Goal: Task Accomplishment & Management: Manage account settings

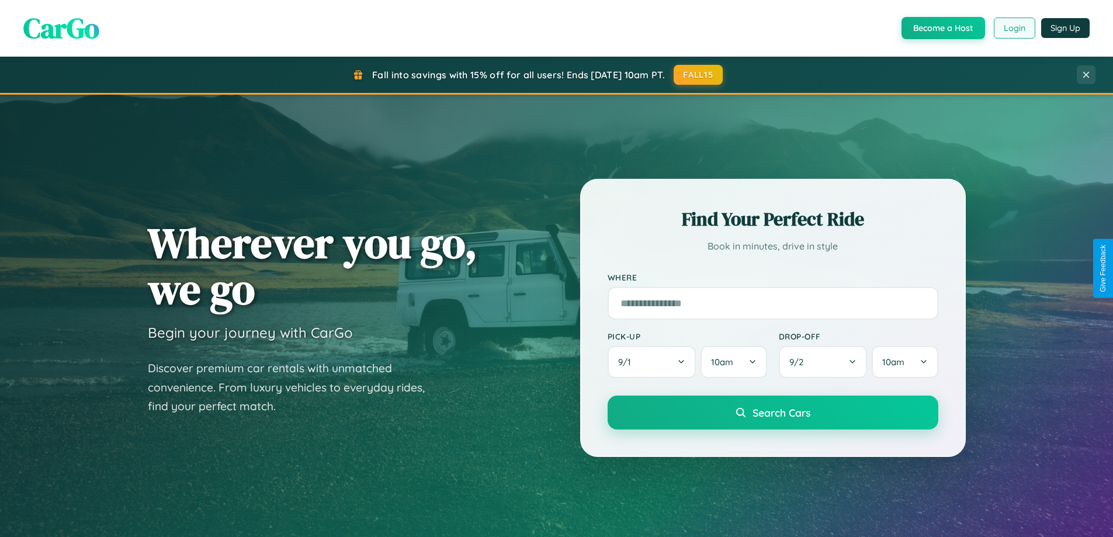
click at [1013, 28] on button "Login" at bounding box center [1013, 28] width 41 height 21
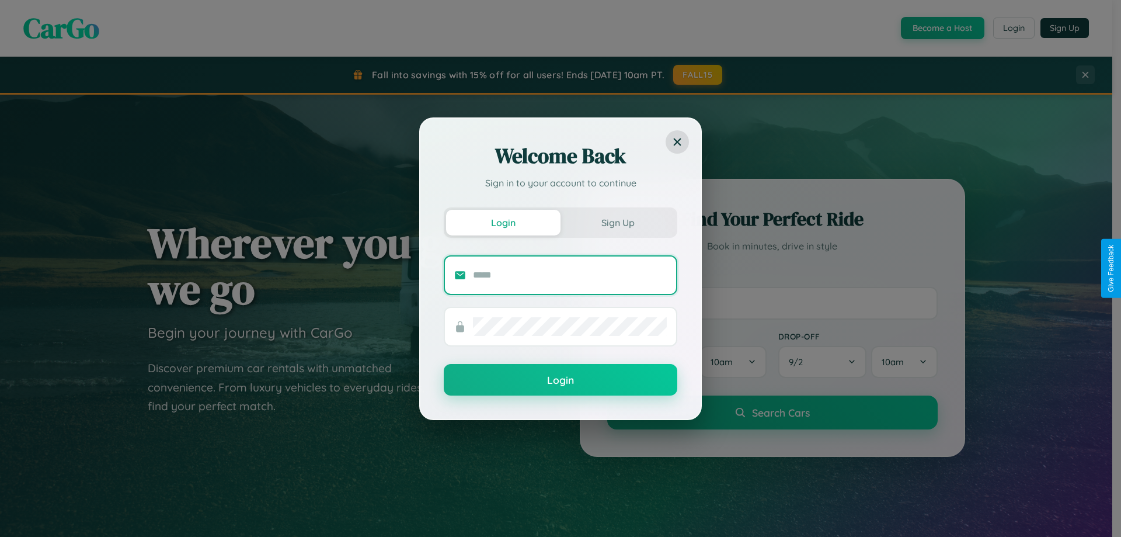
click at [570, 274] on input "text" at bounding box center [570, 275] width 194 height 19
type input "**********"
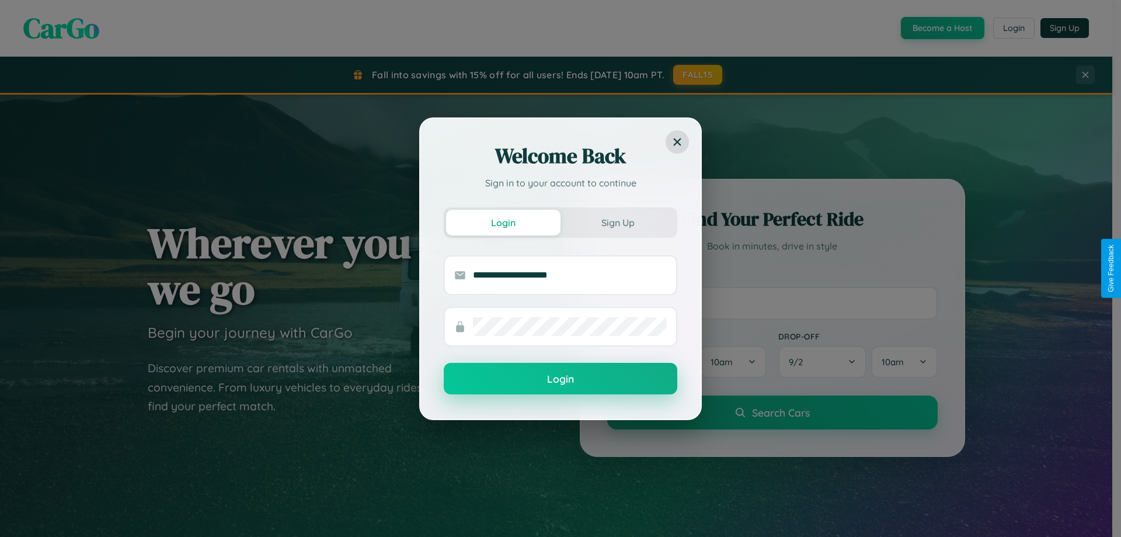
click at [561, 379] on button "Login" at bounding box center [561, 379] width 234 height 32
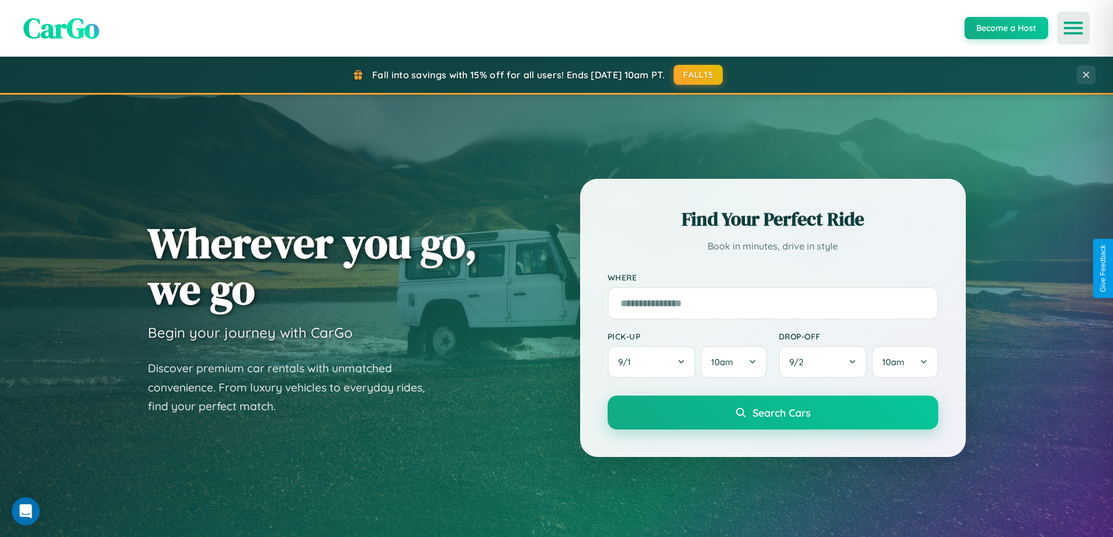
click at [1073, 28] on icon "Open menu" at bounding box center [1073, 28] width 17 height 11
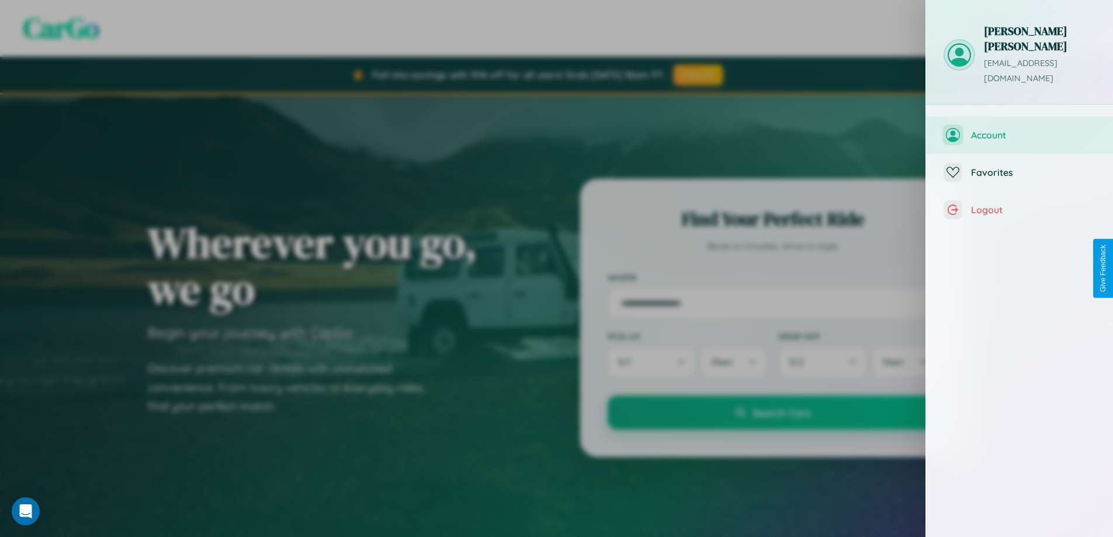
click at [1103, 116] on button "Account" at bounding box center [1019, 134] width 187 height 37
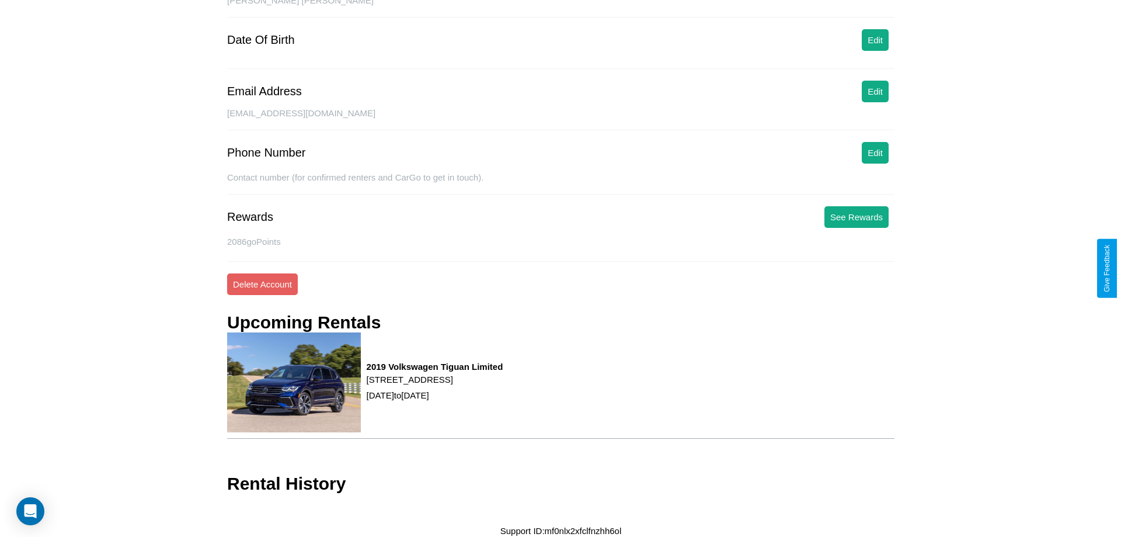
scroll to position [134, 0]
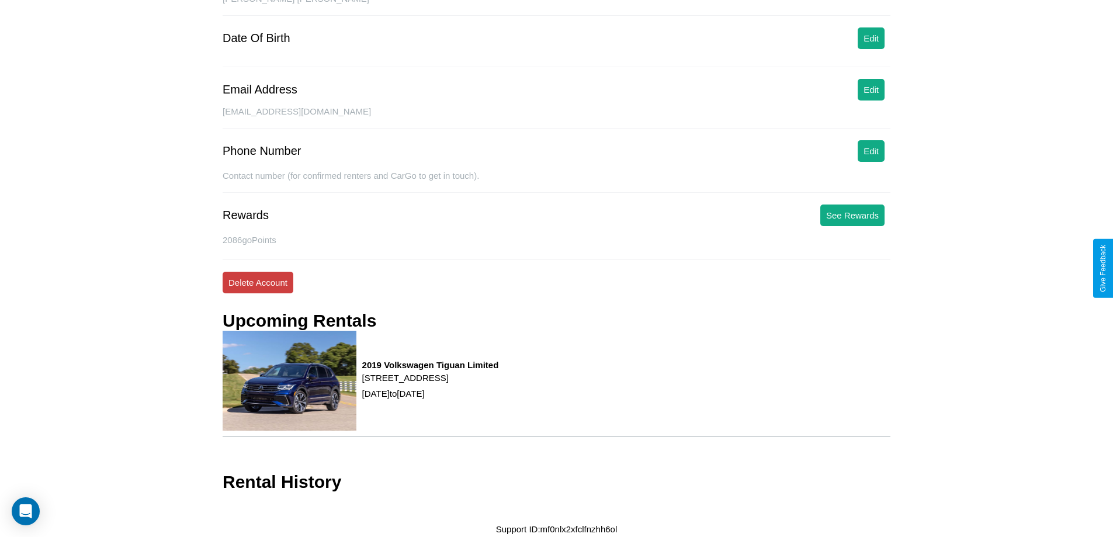
click at [258, 282] on button "Delete Account" at bounding box center [258, 283] width 71 height 22
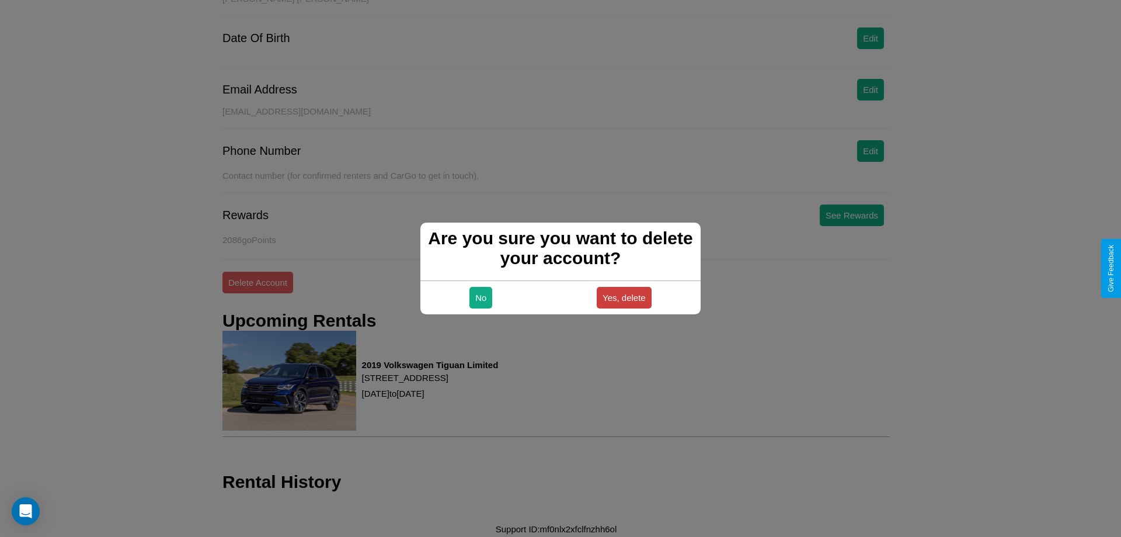
click at [624, 297] on button "Yes, delete" at bounding box center [624, 298] width 55 height 22
